Goal: Information Seeking & Learning: Learn about a topic

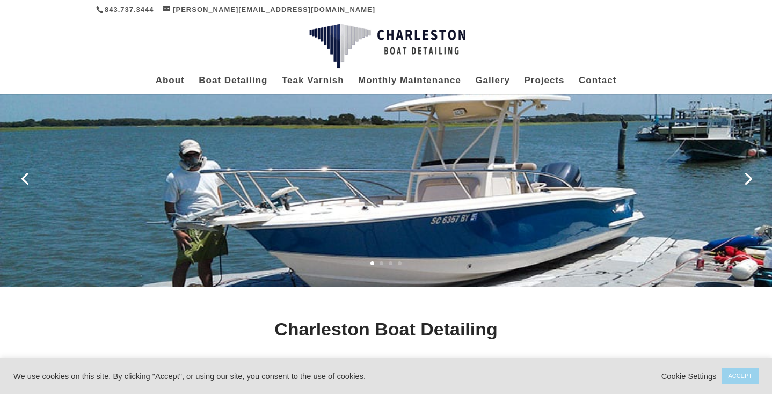
scroll to position [26, 0]
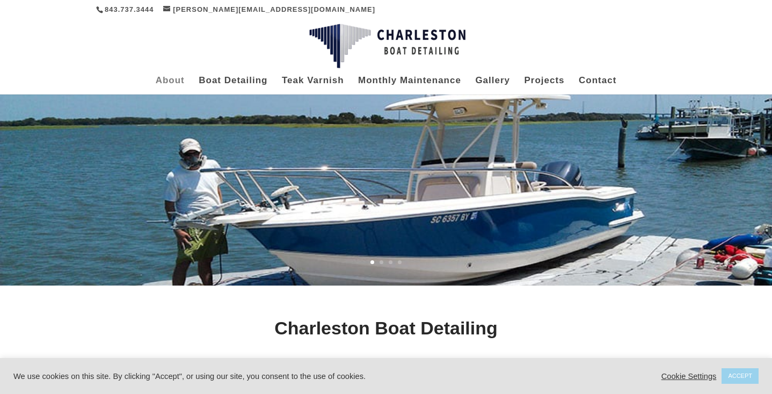
click at [185, 77] on link "About" at bounding box center [170, 86] width 29 height 18
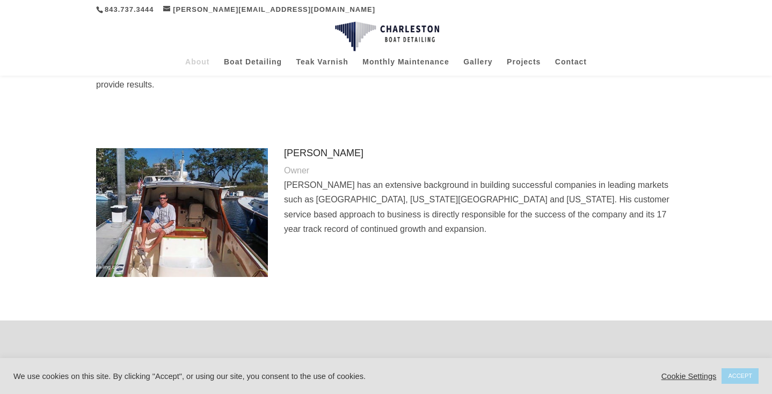
scroll to position [286, 0]
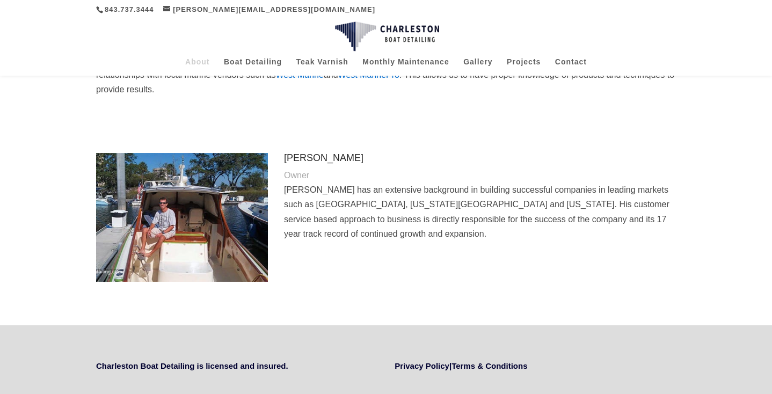
drag, startPoint x: 325, startPoint y: 220, endPoint x: 287, endPoint y: 179, distance: 55.5
click at [287, 183] on p "Andrew Adams has an extensive background in building successful companies in le…" at bounding box center [480, 212] width 392 height 59
drag, startPoint x: 326, startPoint y: 220, endPoint x: 287, endPoint y: 170, distance: 63.2
click at [288, 167] on div "Andrew Adams Owner Andrew Adams has an extensive background in building success…" at bounding box center [480, 197] width 392 height 88
